Goal: Information Seeking & Learning: Compare options

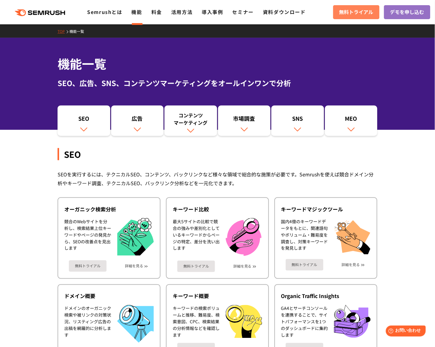
click at [349, 17] on link "無料トライアル" at bounding box center [356, 12] width 46 height 14
click at [156, 10] on link "料金" at bounding box center [156, 11] width 11 height 7
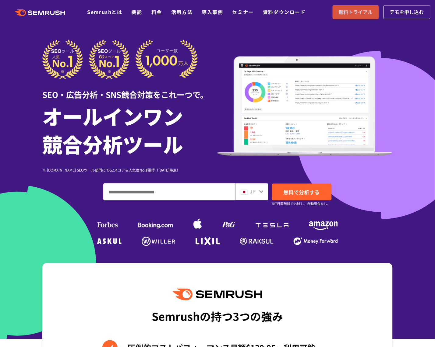
click at [356, 14] on span "無料トライアル" at bounding box center [356, 12] width 34 height 8
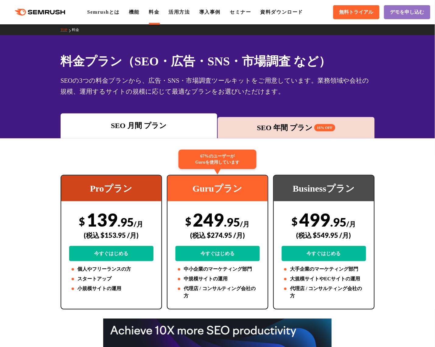
click at [205, 186] on div "Guruプラン" at bounding box center [217, 189] width 100 height 26
copy div "Guru"
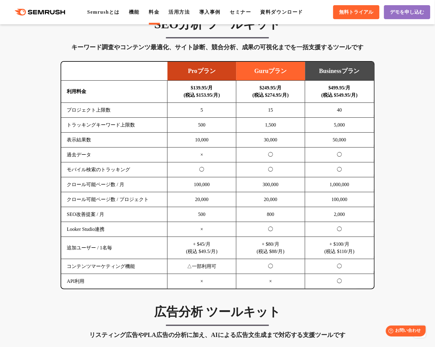
scroll to position [372, 0]
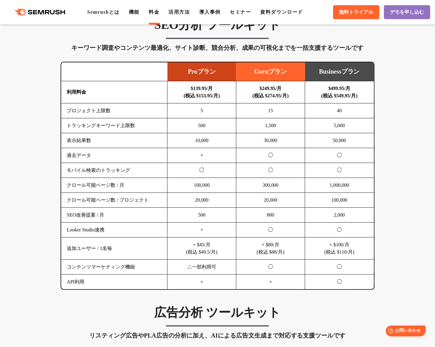
click at [272, 71] on td "Guruプラン" at bounding box center [270, 71] width 69 height 19
click at [257, 68] on td "Guruプラン" at bounding box center [270, 71] width 69 height 19
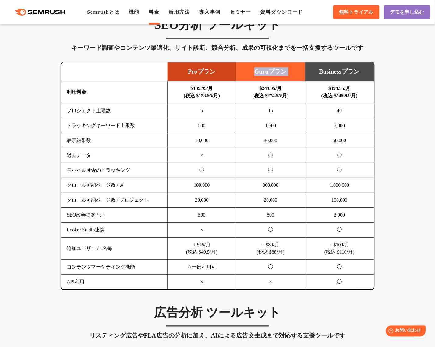
copy tr "Guruプラン"
